Goal: Check status: Check status

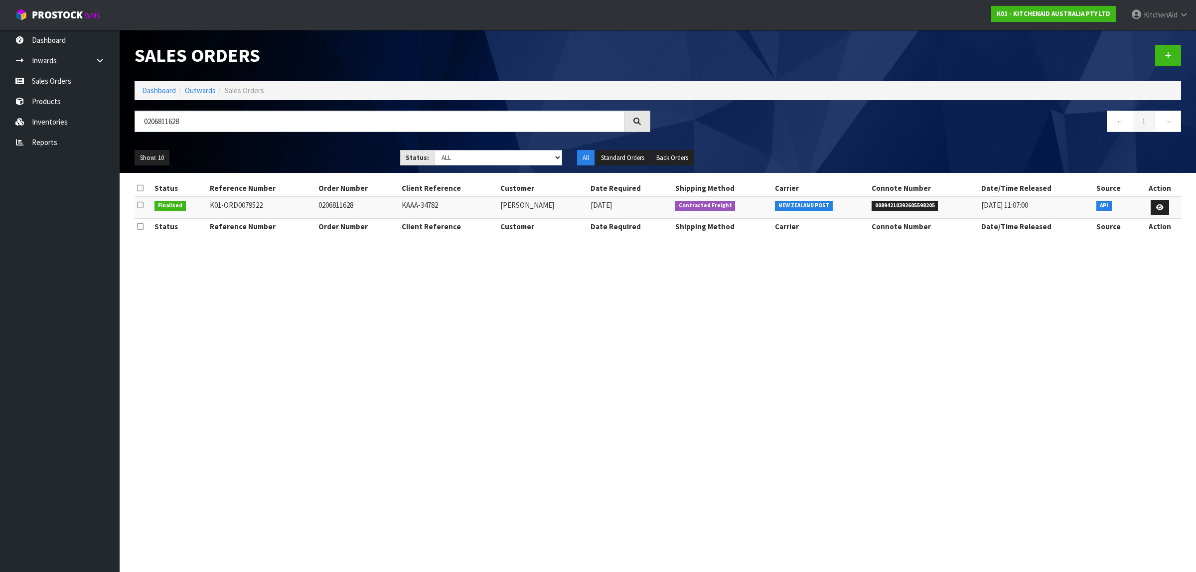
type input "0206811628"
click at [1159, 207] on icon at bounding box center [1159, 207] width 7 height 6
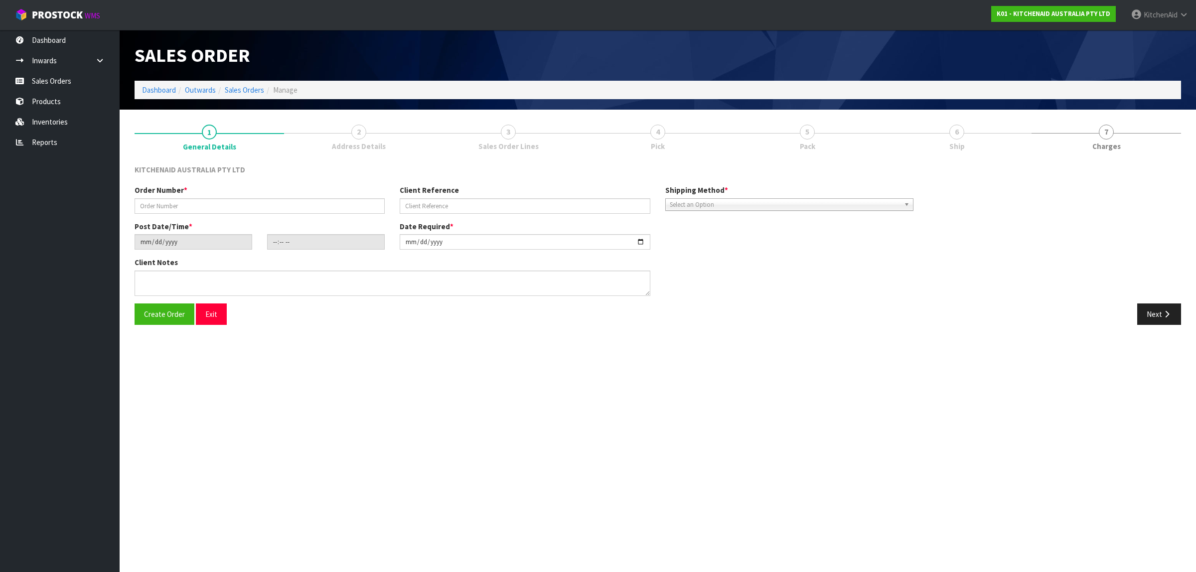
type input "0206811628"
type input "KAAA-34782"
type input "[DATE]"
type input "17:42:41.000"
type input "[DATE]"
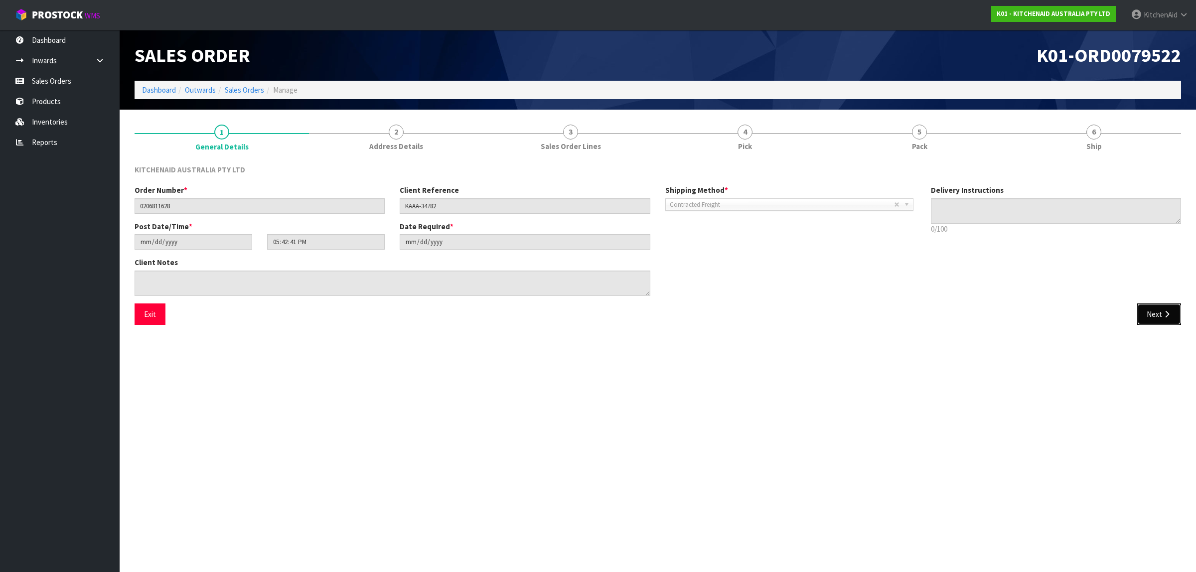
click at [1172, 313] on button "Next" at bounding box center [1159, 313] width 44 height 21
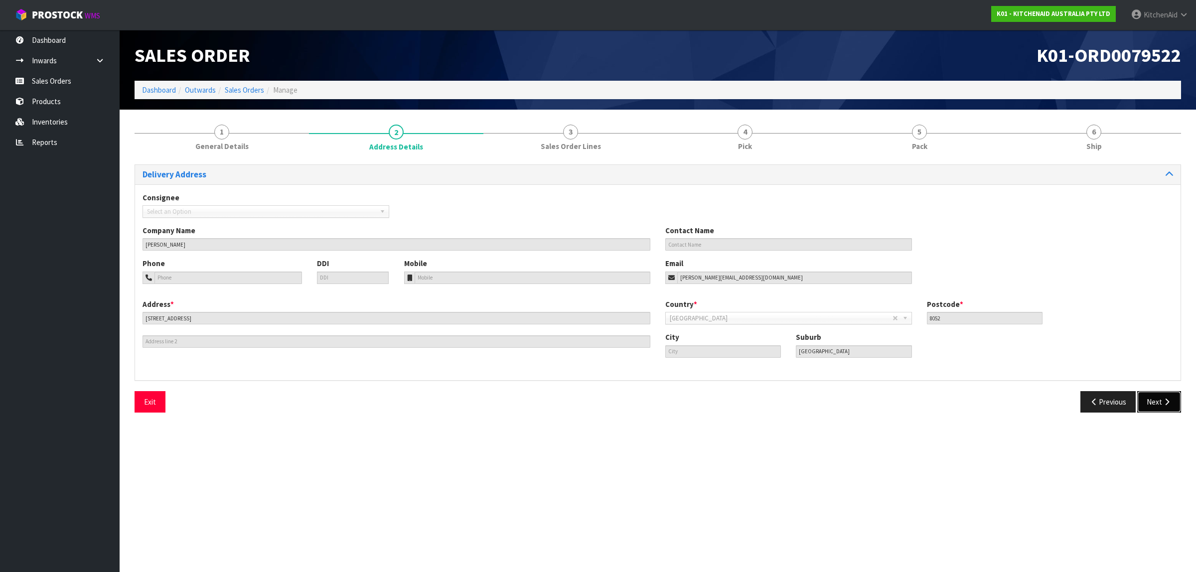
click at [1151, 399] on button "Next" at bounding box center [1159, 401] width 44 height 21
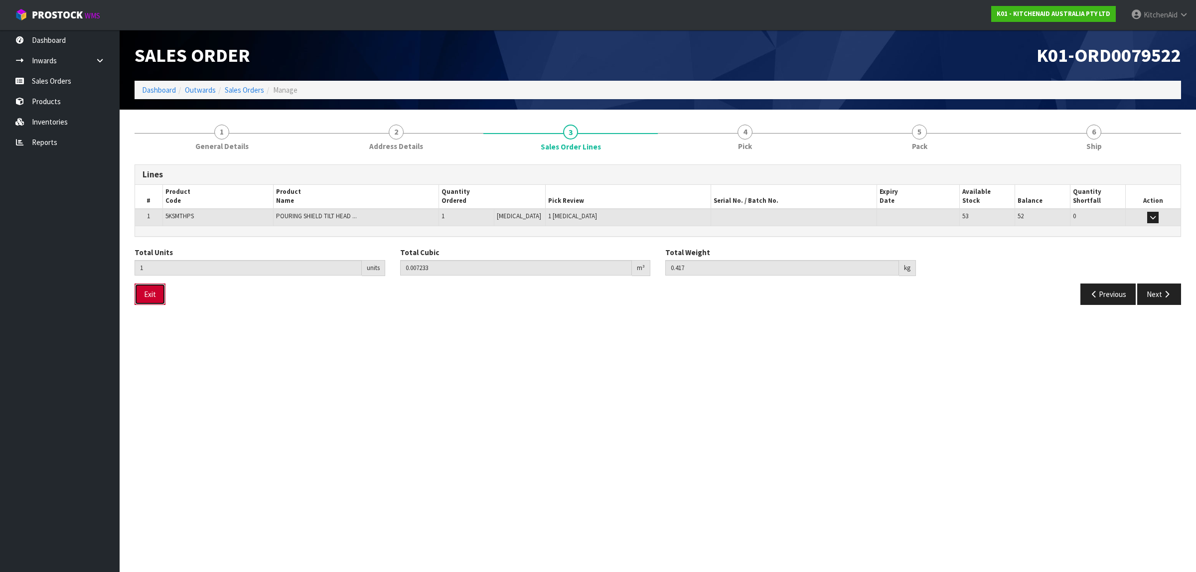
click at [146, 298] on button "Exit" at bounding box center [150, 293] width 31 height 21
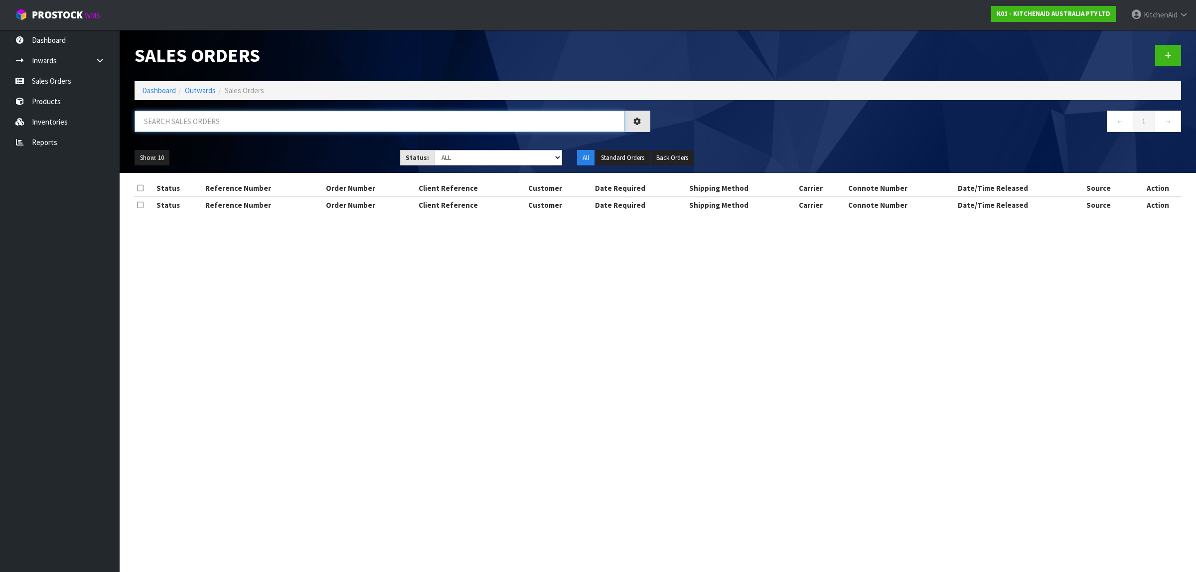
click at [175, 122] on input "text" at bounding box center [380, 121] width 490 height 21
paste input "206812299"
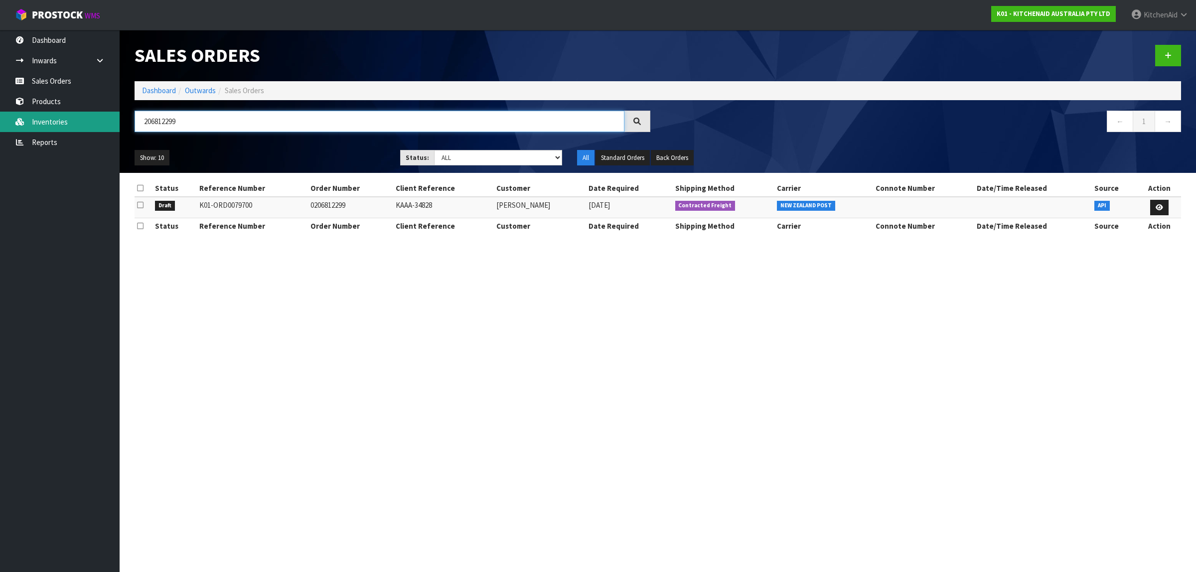
drag, startPoint x: 189, startPoint y: 125, endPoint x: 30, endPoint y: 116, distance: 159.7
click at [30, 116] on body "Toggle navigation ProStock WMS K01 - KITCHENAID AUSTRALIA PTY LTD [GEOGRAPHIC_D…" at bounding box center [598, 286] width 1196 height 572
paste input "0206801830"
type input "0206801830"
